Goal: Task Accomplishment & Management: Use online tool/utility

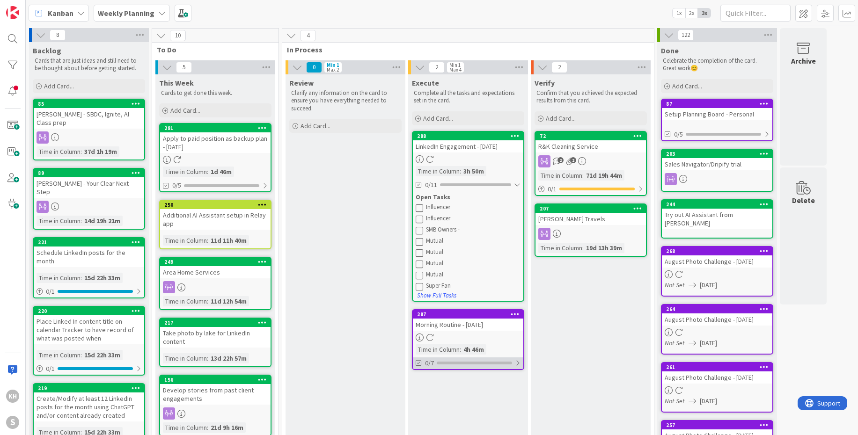
click at [518, 363] on div at bounding box center [518, 362] width 6 height 7
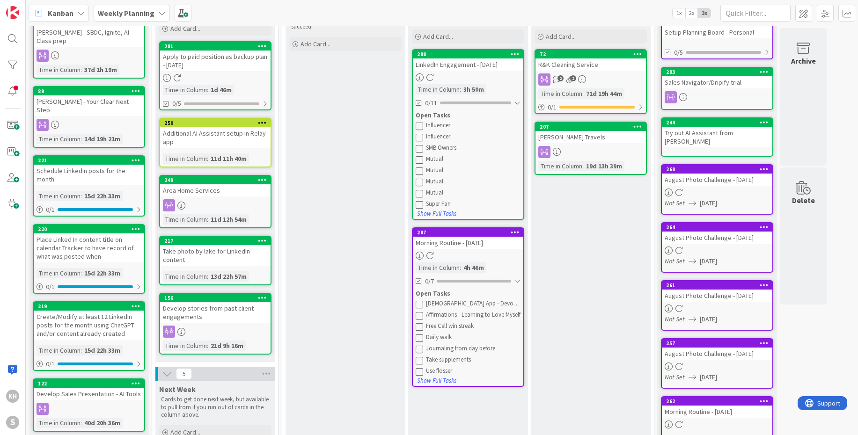
scroll to position [86, 0]
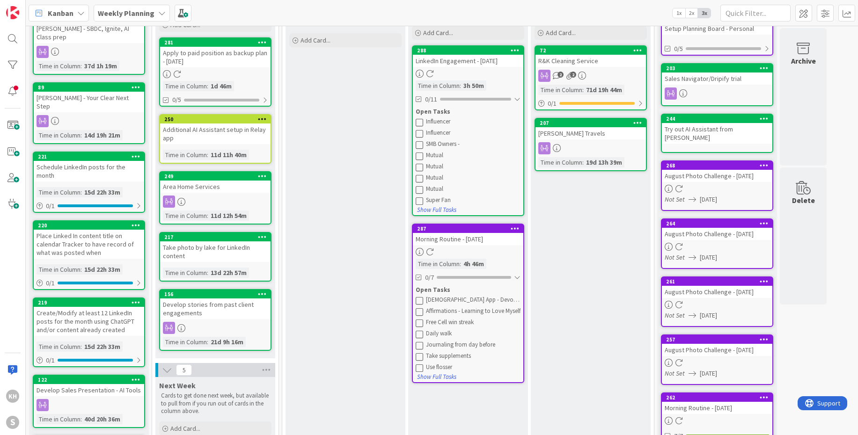
click at [418, 300] on icon at bounding box center [419, 300] width 7 height 7
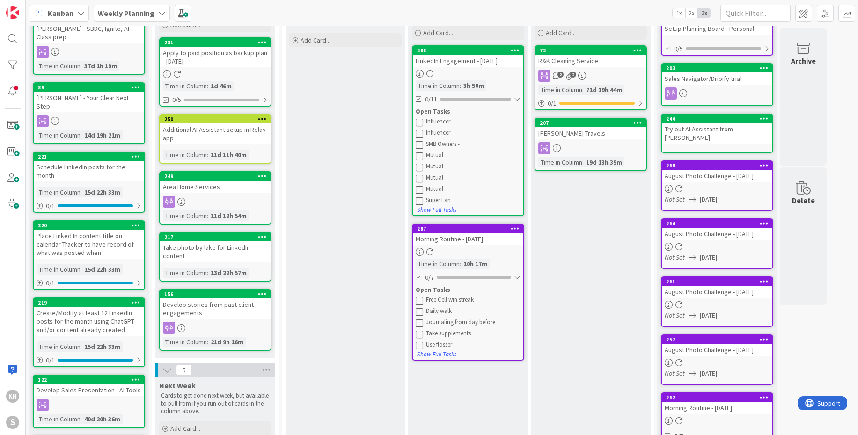
click at [418, 300] on icon at bounding box center [419, 300] width 7 height 7
click at [419, 312] on icon at bounding box center [419, 311] width 7 height 7
click at [420, 313] on icon at bounding box center [419, 311] width 7 height 7
click at [420, 314] on icon at bounding box center [419, 311] width 7 height 7
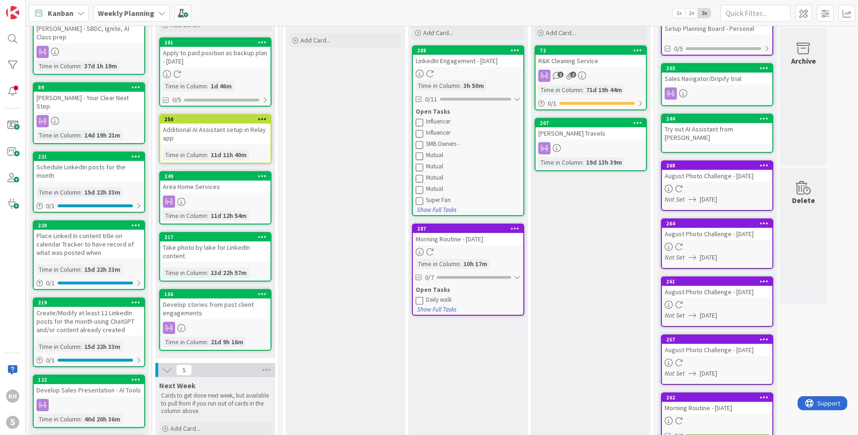
click at [512, 228] on icon at bounding box center [515, 228] width 9 height 7
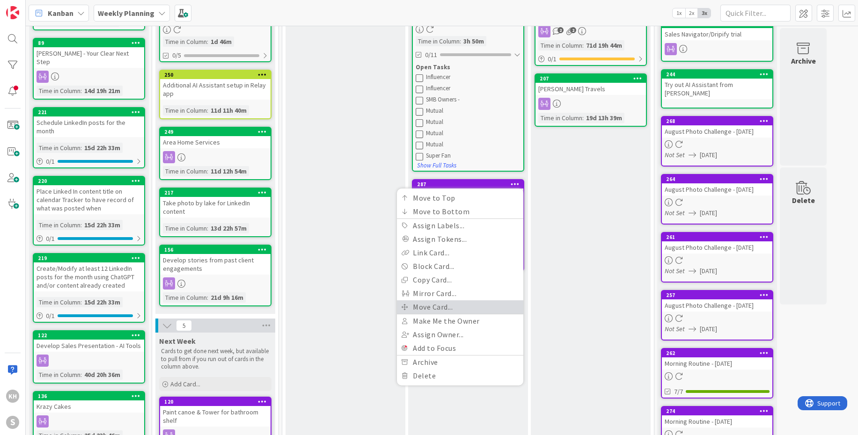
scroll to position [138, 0]
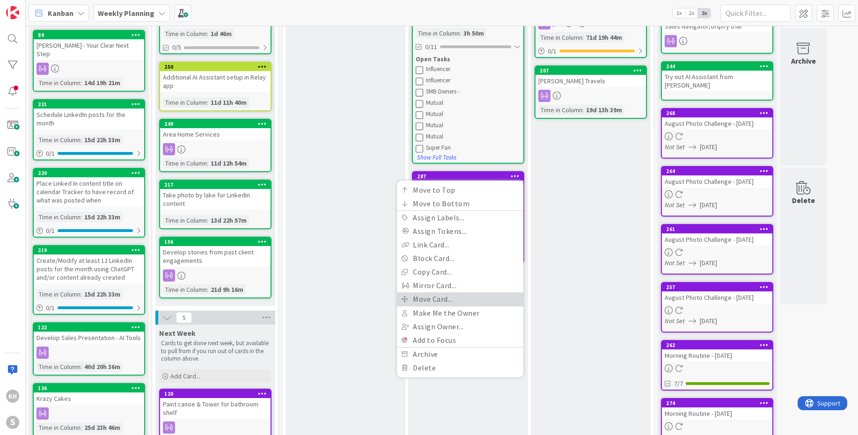
click at [449, 300] on link "Move Card..." at bounding box center [460, 300] width 126 height 14
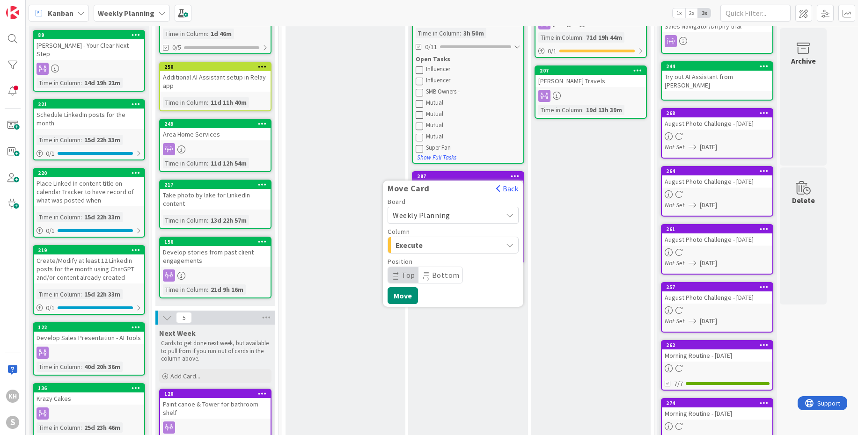
click at [515, 243] on button "Execute" at bounding box center [453, 245] width 131 height 17
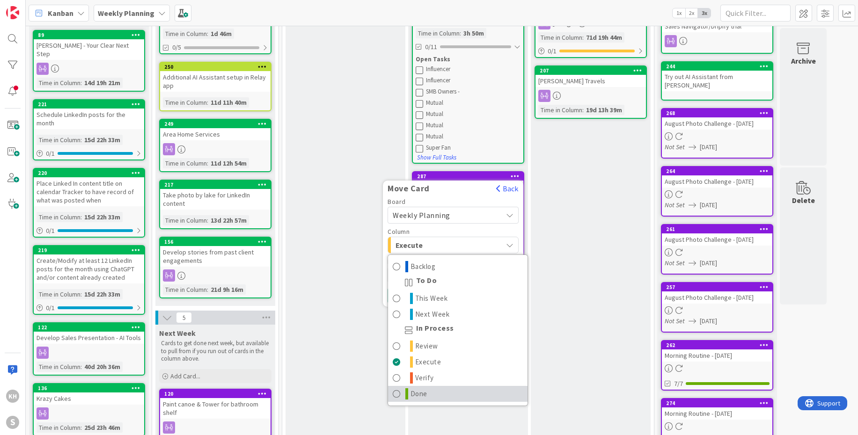
click at [417, 387] on link "Done" at bounding box center [457, 394] width 139 height 16
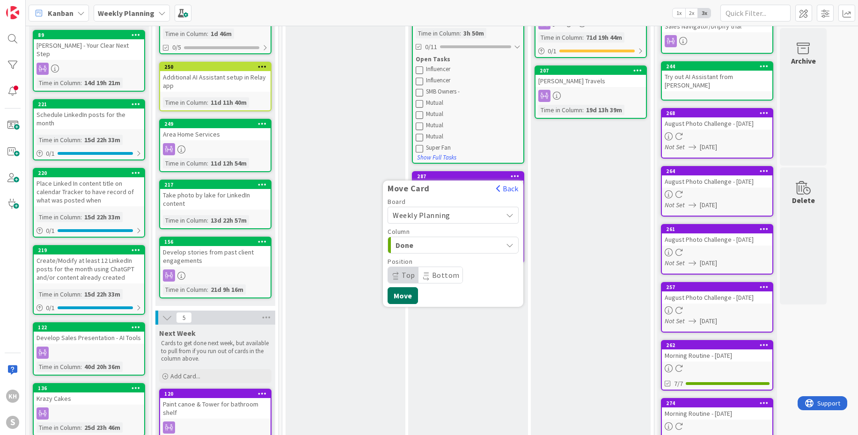
click at [396, 299] on button "Move" at bounding box center [403, 295] width 30 height 17
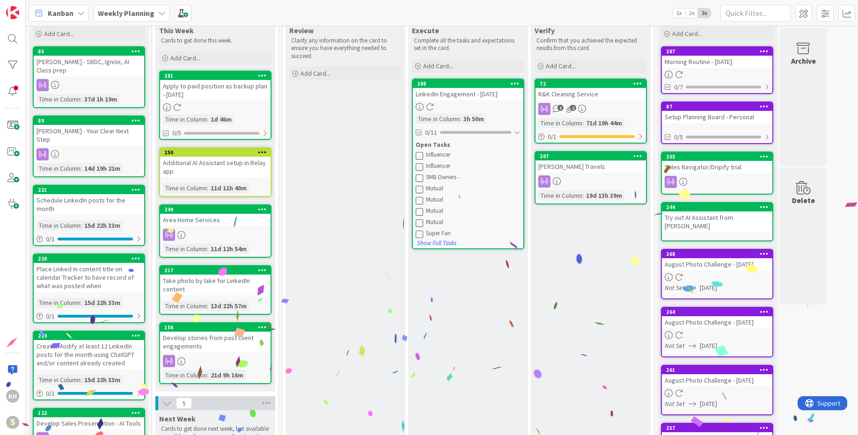
scroll to position [47, 0]
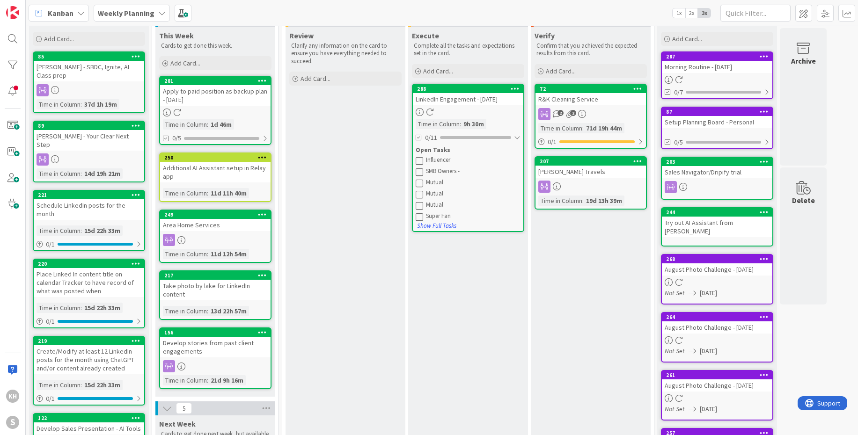
click at [420, 162] on icon at bounding box center [419, 160] width 7 height 7
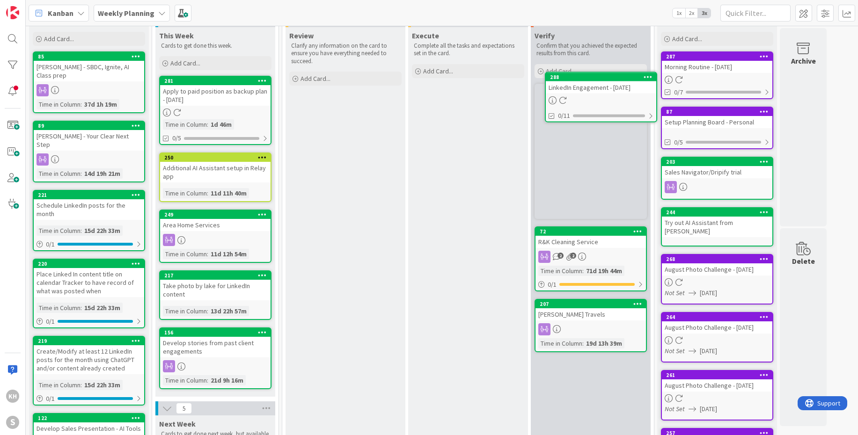
scroll to position [0, 0]
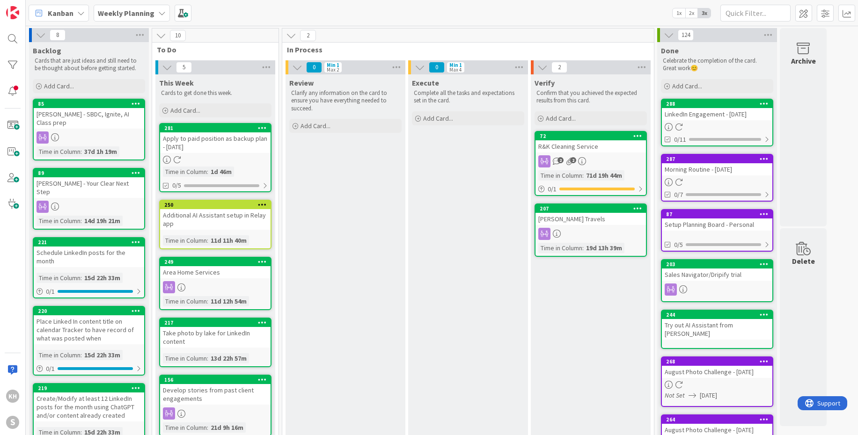
click at [163, 12] on icon at bounding box center [161, 12] width 7 height 7
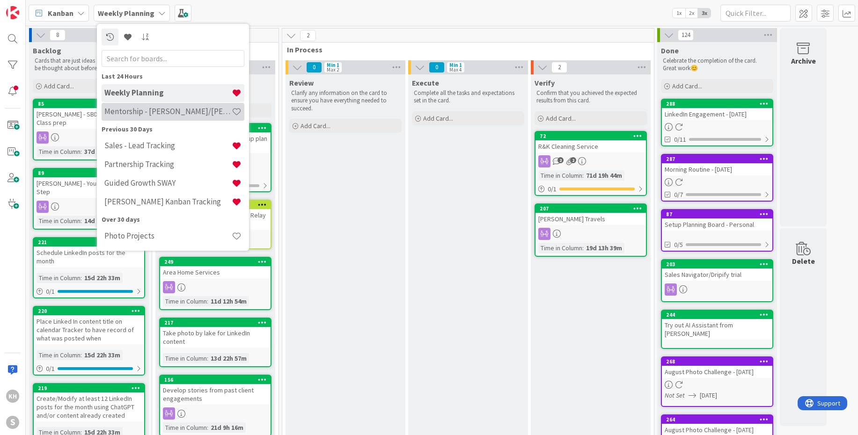
click at [153, 111] on h4 "Mentorship - [PERSON_NAME]/[PERSON_NAME]" at bounding box center [167, 111] width 127 height 9
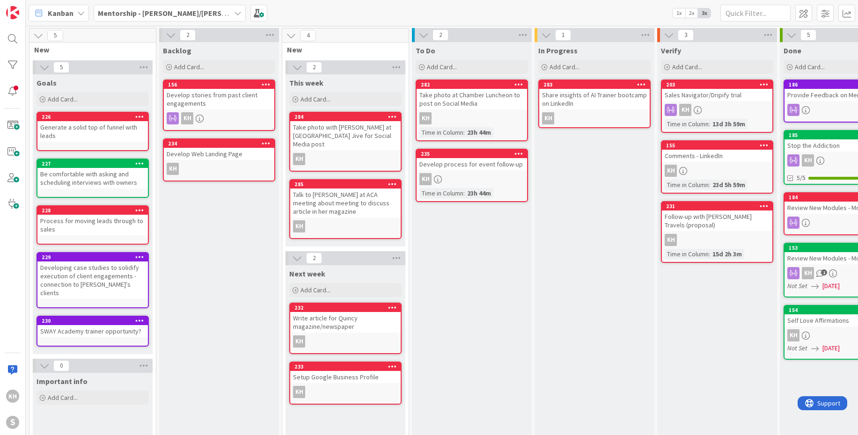
drag, startPoint x: 476, startPoint y: 87, endPoint x: 208, endPoint y: 1, distance: 280.5
